Goal: Task Accomplishment & Management: Manage account settings

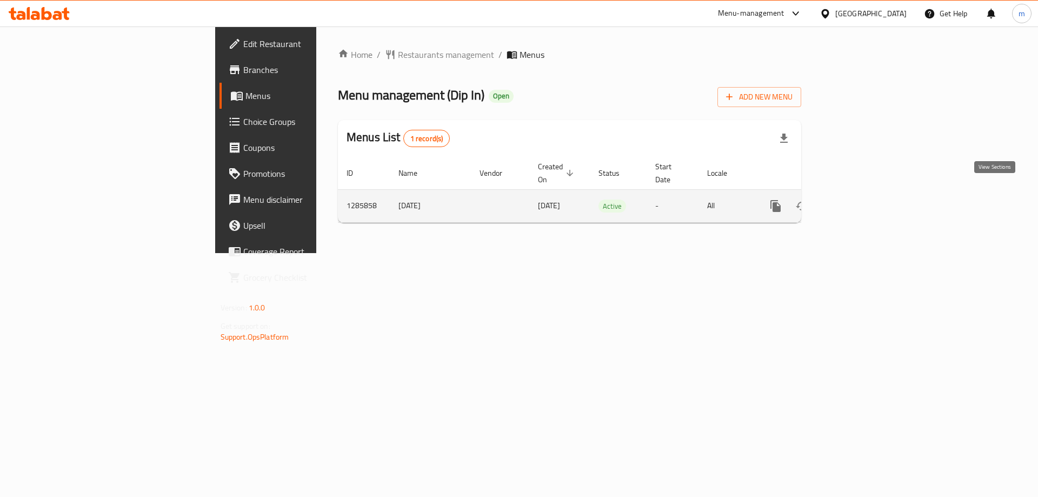
click at [867, 193] on link "enhanced table" at bounding box center [854, 206] width 26 height 26
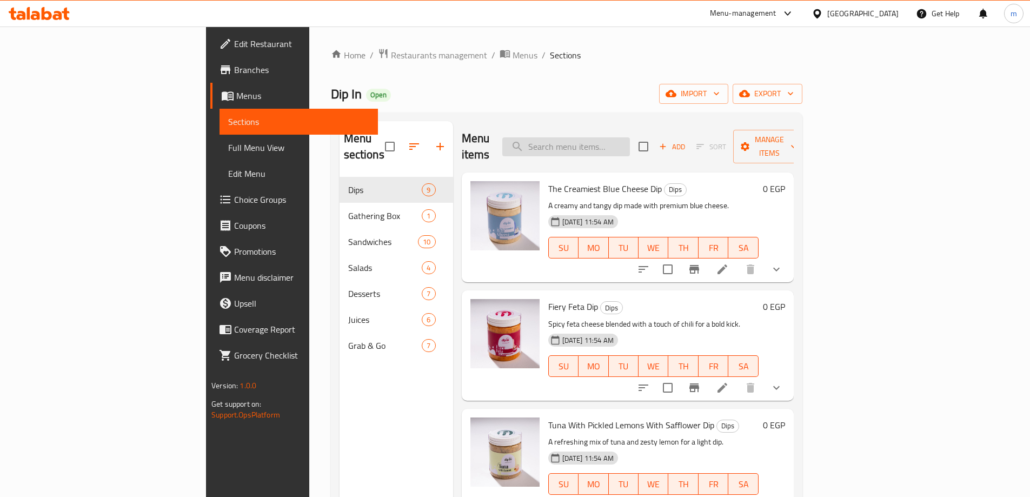
click at [630, 137] on input "search" at bounding box center [566, 146] width 128 height 19
paste input "Pistachio Kunafa Jar"
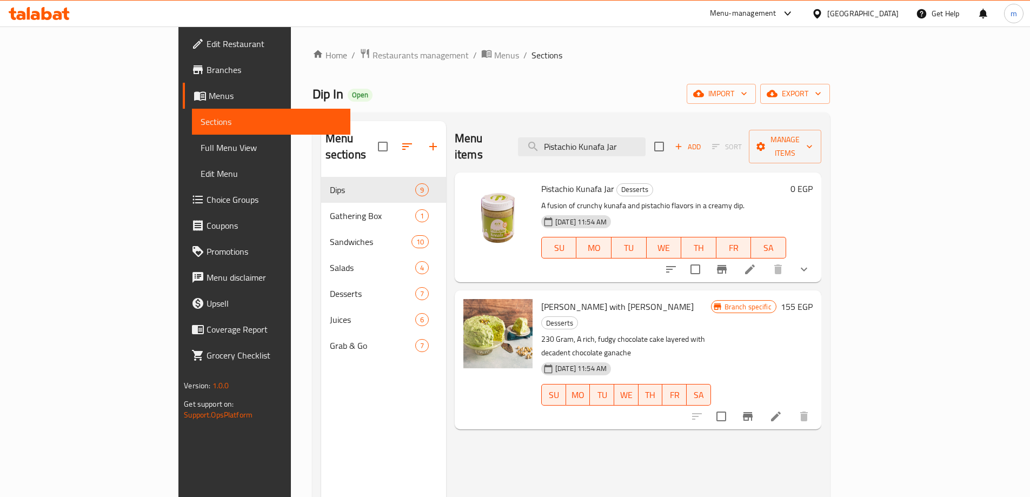
type input "Pistachio Kunafa Jar"
click at [755, 264] on icon at bounding box center [750, 269] width 10 height 10
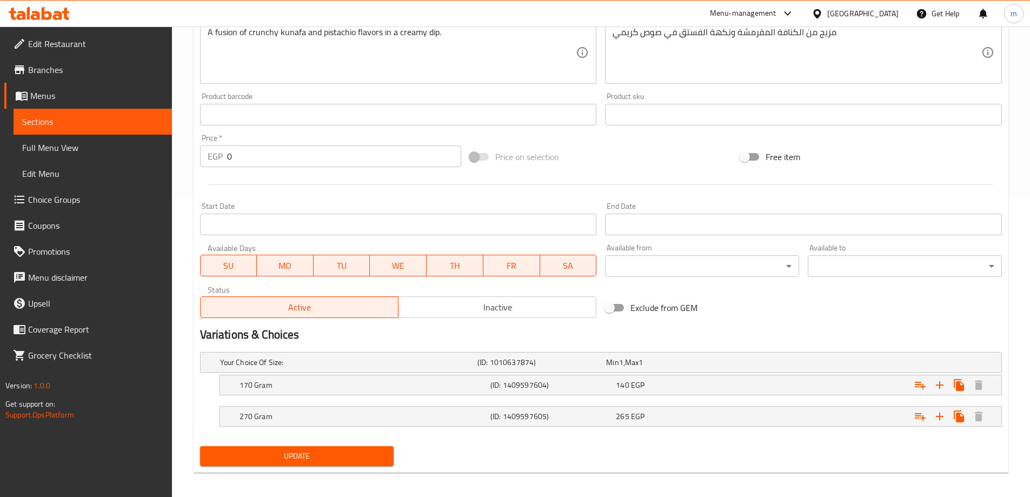
scroll to position [307, 0]
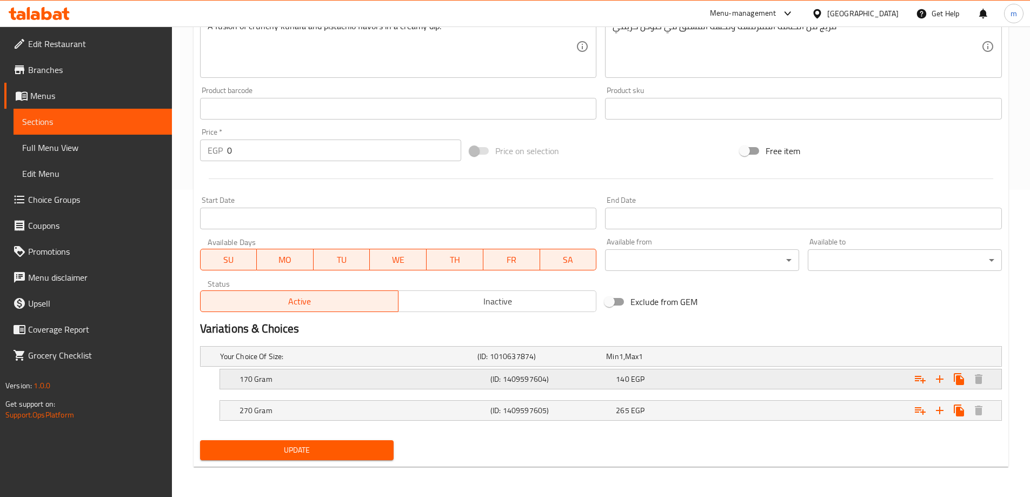
click at [422, 384] on div "170 Gram" at bounding box center [362, 378] width 251 height 15
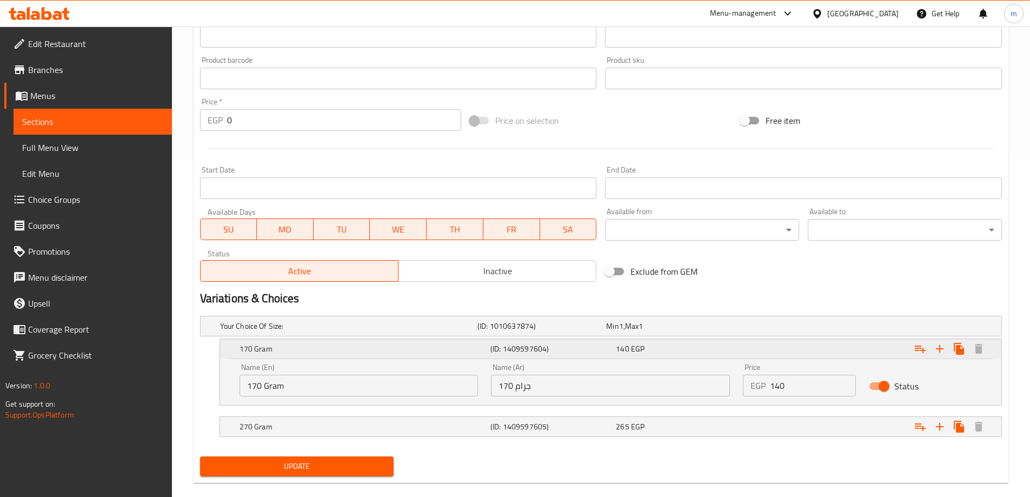
scroll to position [354, 0]
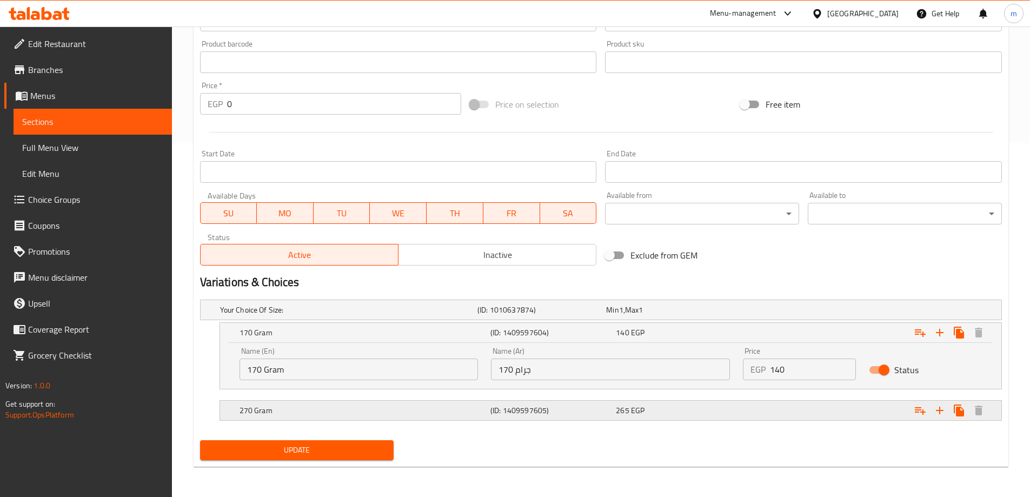
drag, startPoint x: 414, startPoint y: 399, endPoint x: 414, endPoint y: 408, distance: 9.2
click at [414, 400] on div "270 Gram (ID: 1409597605) 265 EGP" at bounding box center [613, 410] width 753 height 24
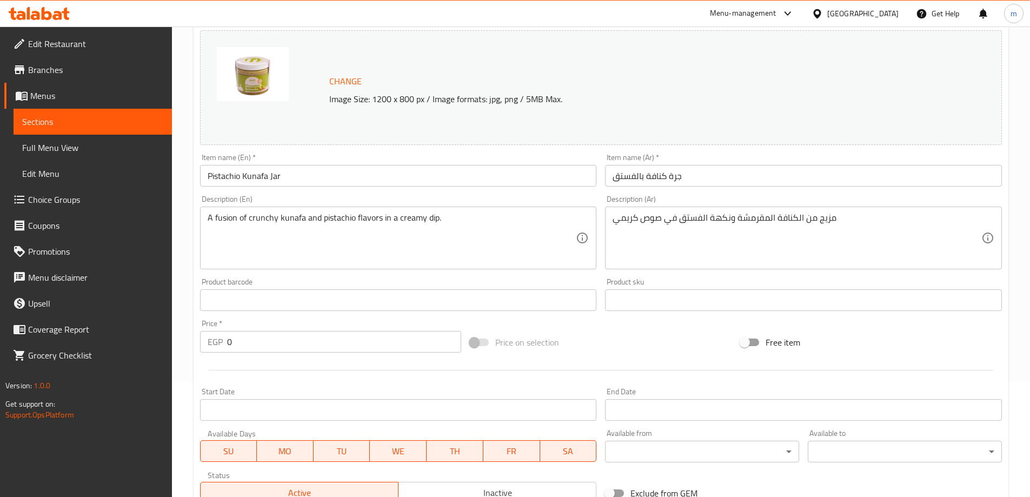
scroll to position [0, 0]
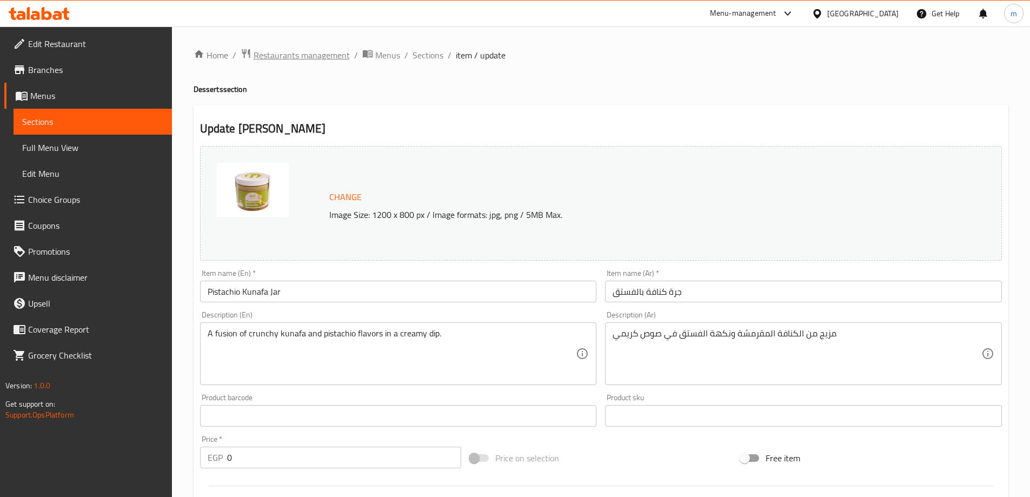
click at [323, 58] on span "Restaurants management" at bounding box center [302, 55] width 96 height 13
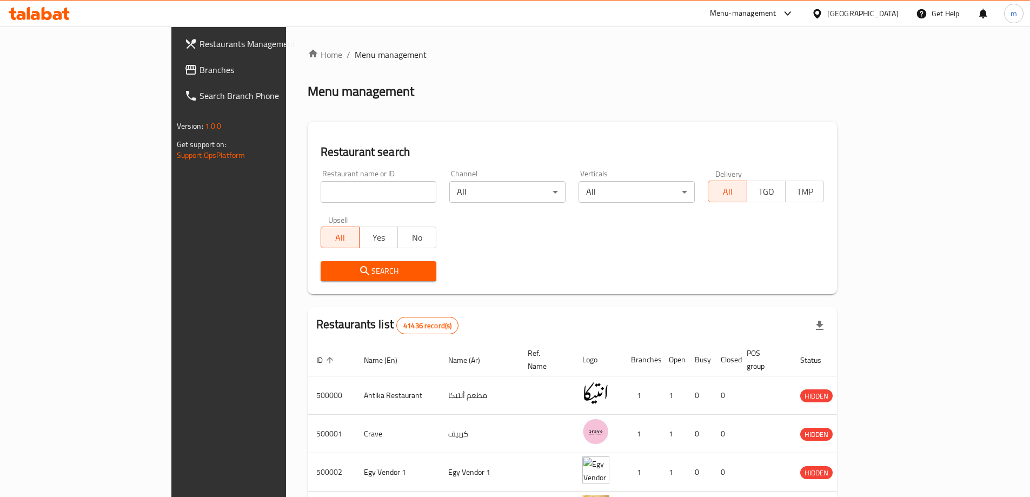
click at [200, 73] on span "Branches" at bounding box center [267, 69] width 135 height 13
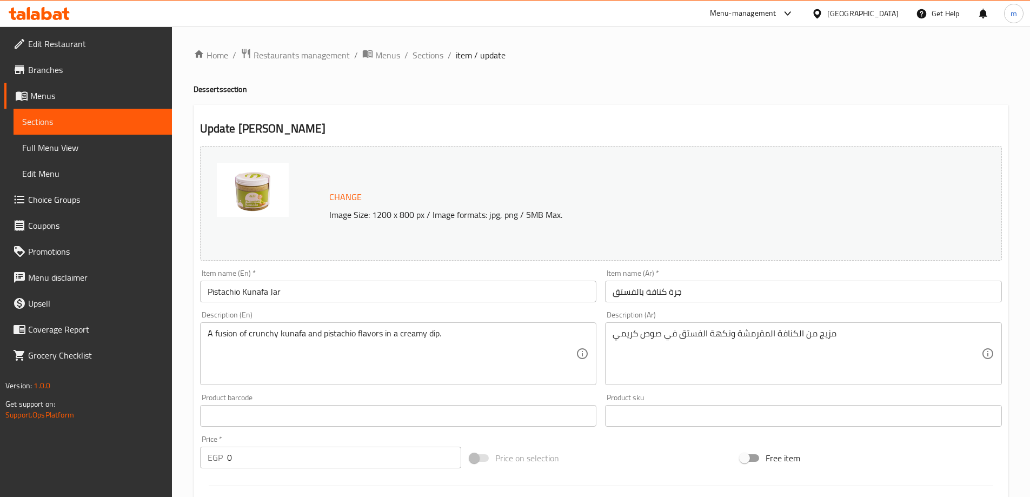
click at [885, 17] on div "Egypt" at bounding box center [862, 14] width 71 height 12
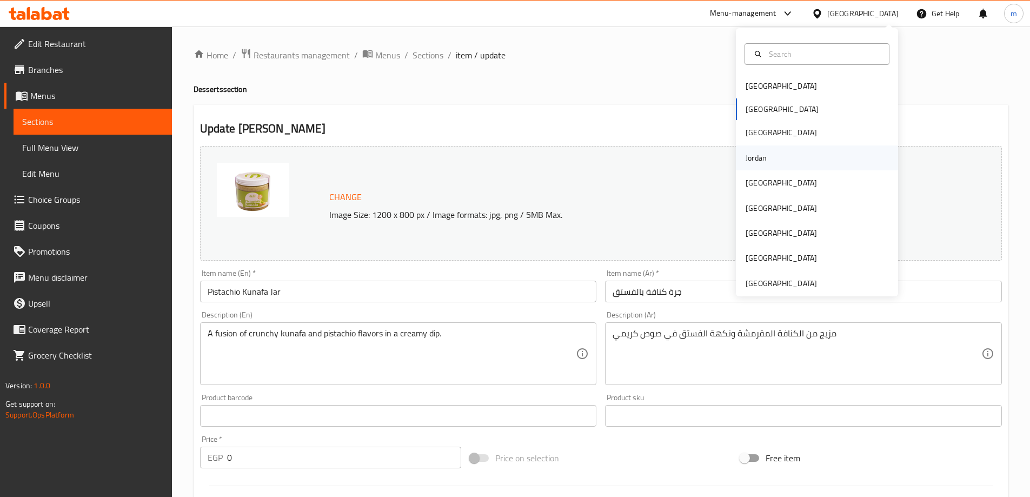
click at [788, 159] on div "Jordan" at bounding box center [817, 157] width 162 height 25
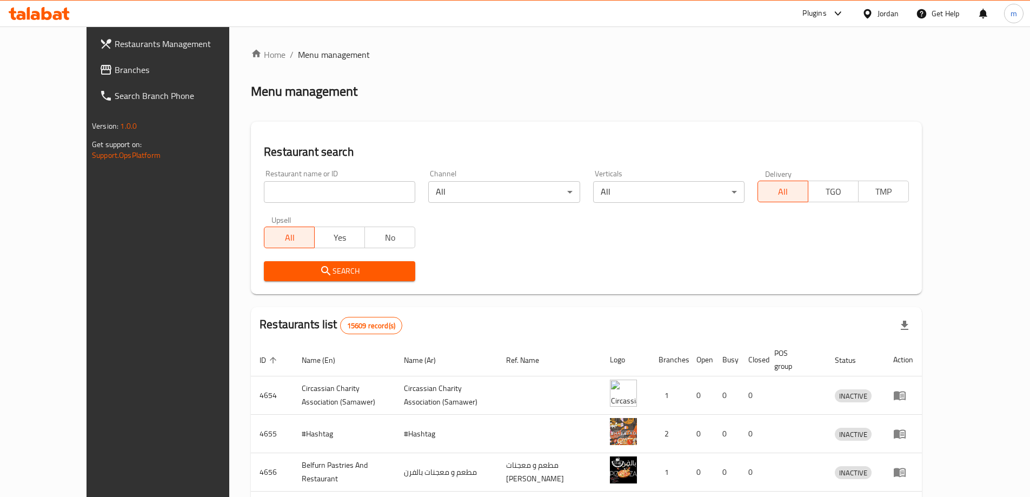
click at [115, 74] on span "Branches" at bounding box center [182, 69] width 135 height 13
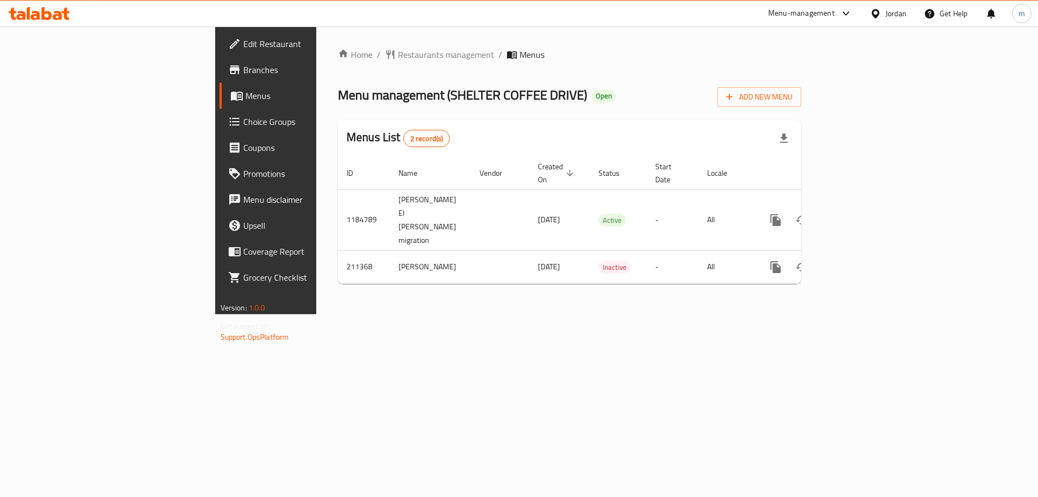
click at [243, 122] on span "Choice Groups" at bounding box center [311, 121] width 137 height 13
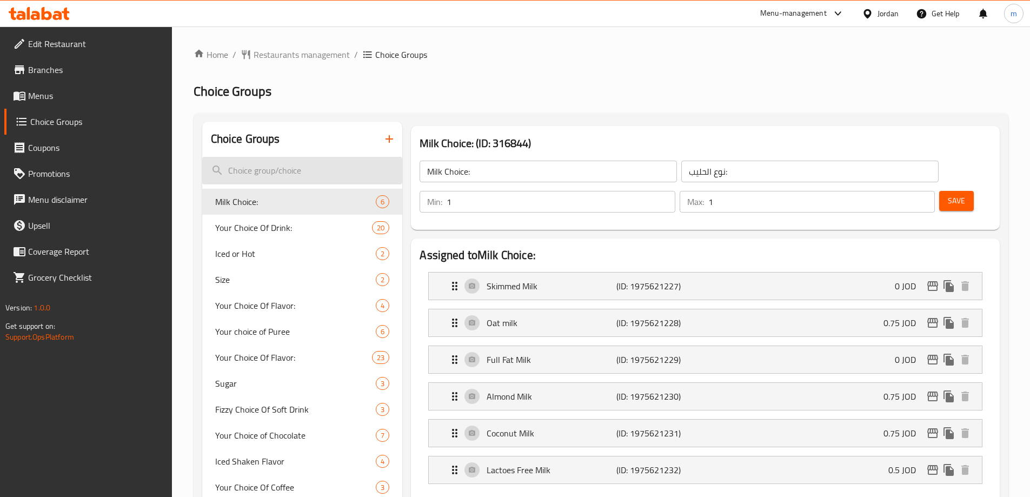
click at [293, 172] on input "search" at bounding box center [302, 171] width 201 height 28
click at [316, 161] on input "search" at bounding box center [302, 171] width 201 height 28
paste input "Item"
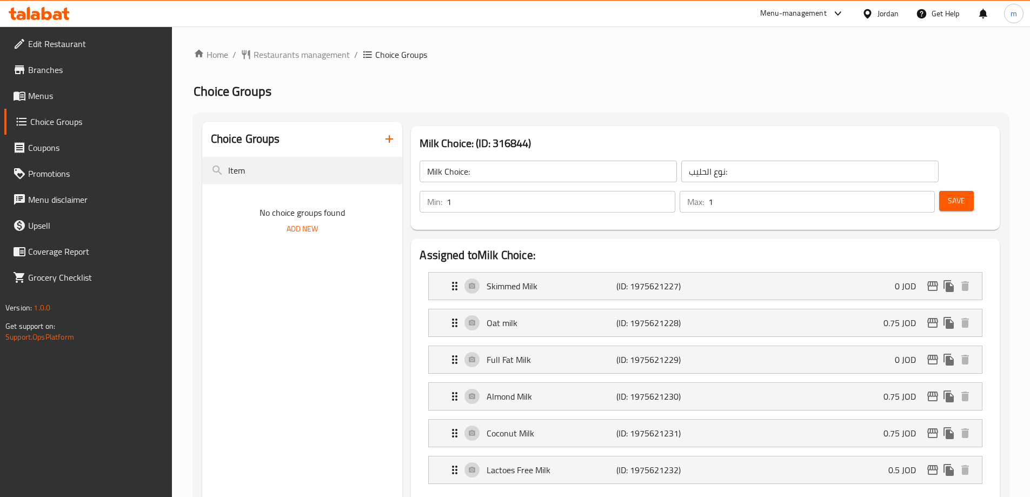
type input "Item"
click at [330, 169] on input "Item" at bounding box center [302, 171] width 201 height 28
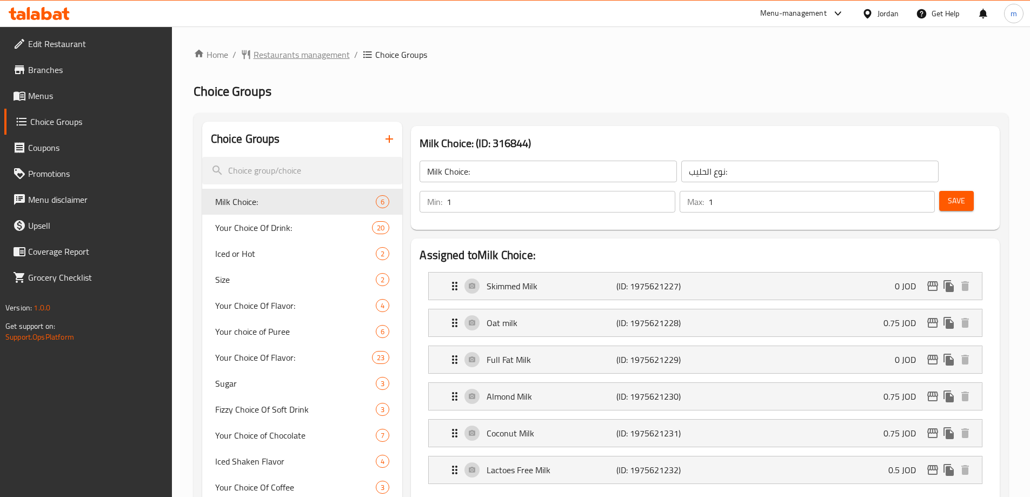
click at [303, 60] on span "Restaurants management" at bounding box center [302, 54] width 96 height 13
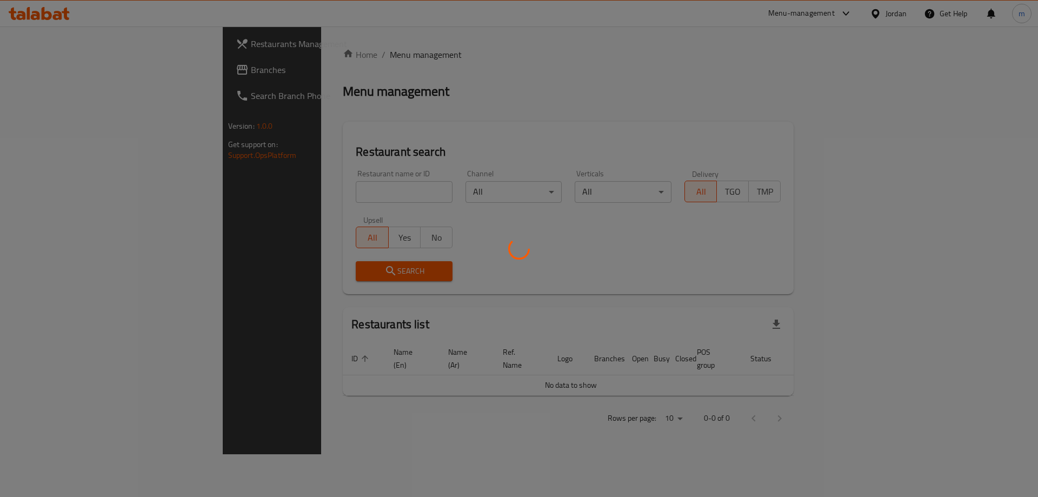
click at [69, 71] on div at bounding box center [519, 248] width 1038 height 497
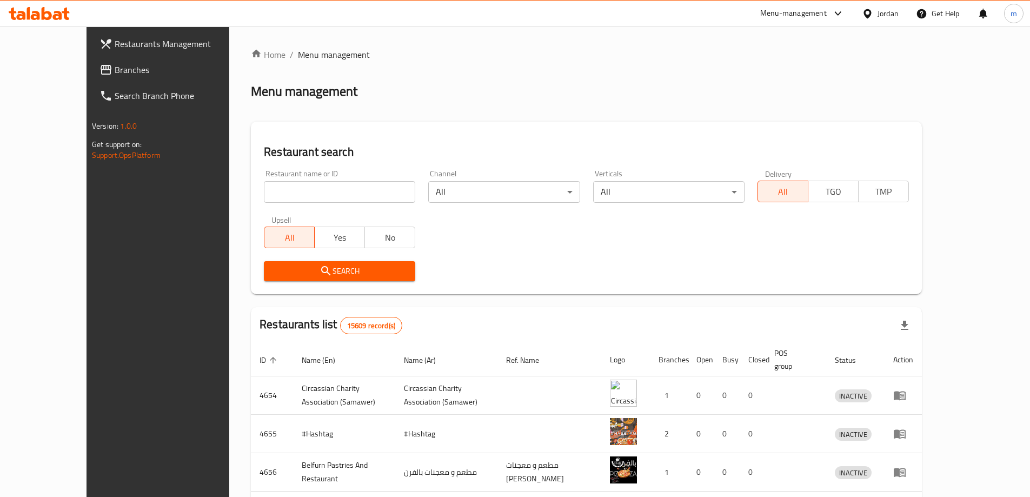
click at [115, 70] on span "Branches" at bounding box center [182, 69] width 135 height 13
